Goal: Information Seeking & Learning: Learn about a topic

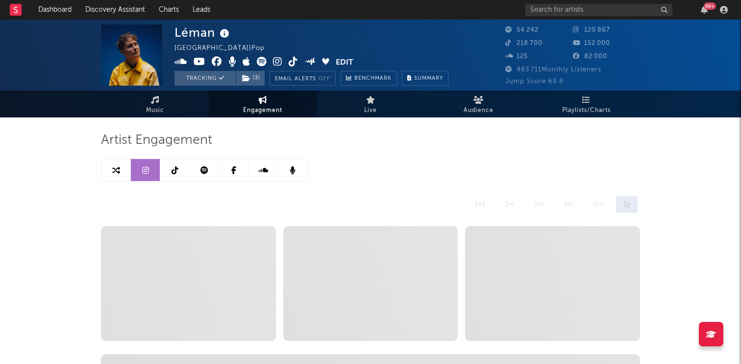
select select "6m"
click at [706, 10] on icon "button" at bounding box center [703, 10] width 7 height 8
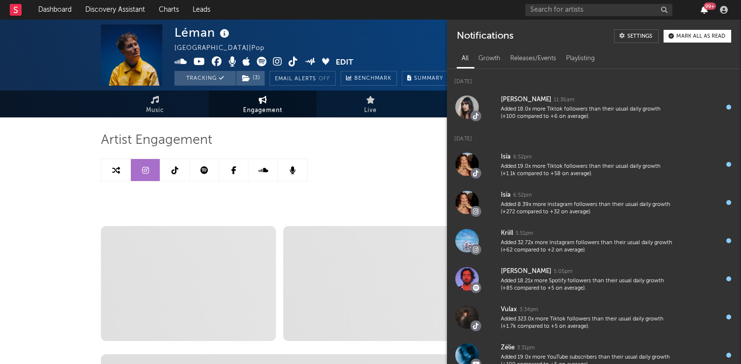
click at [706, 10] on icon "button" at bounding box center [703, 10] width 7 height 8
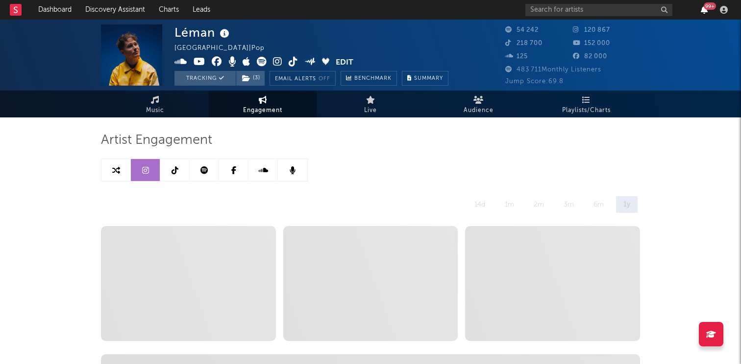
click at [701, 9] on icon "button" at bounding box center [703, 10] width 7 height 8
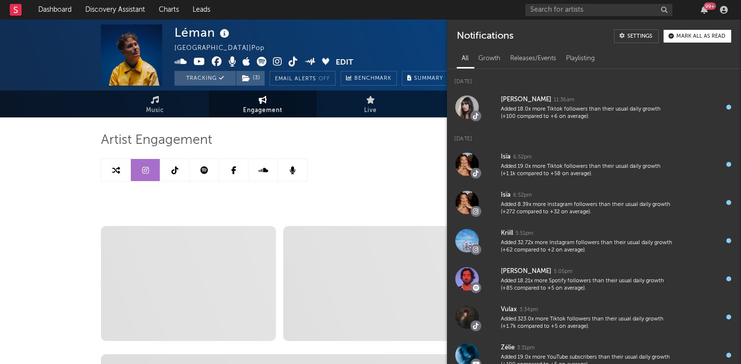
drag, startPoint x: 701, startPoint y: 9, endPoint x: 659, endPoint y: 6, distance: 42.7
click at [686, 9] on div "99 +" at bounding box center [628, 10] width 206 height 20
click at [705, 6] on div "99 +" at bounding box center [709, 5] width 12 height 7
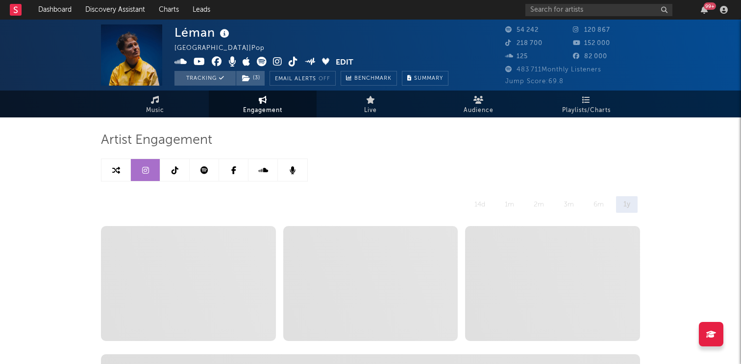
click at [705, 6] on div "99 +" at bounding box center [709, 5] width 12 height 7
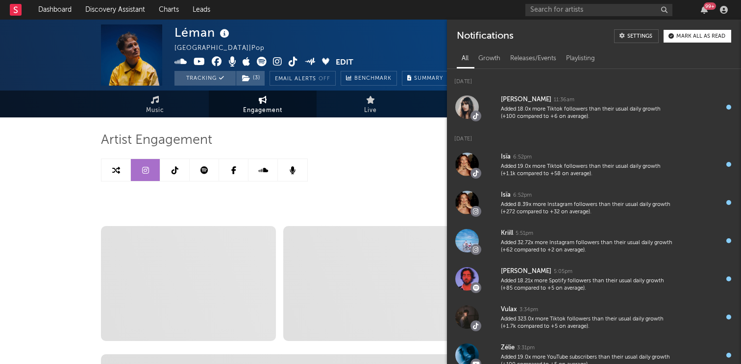
click at [705, 6] on div "99 +" at bounding box center [709, 5] width 12 height 7
